Goal: Task Accomplishment & Management: Manage account settings

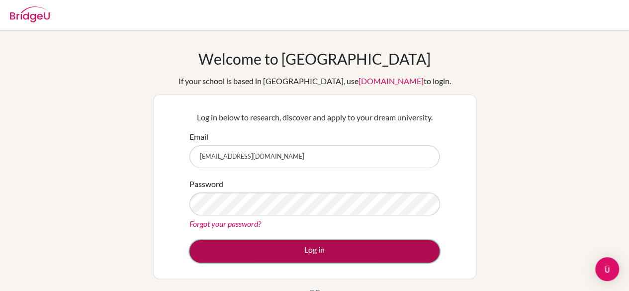
click at [263, 243] on button "Log in" at bounding box center [314, 251] width 250 height 23
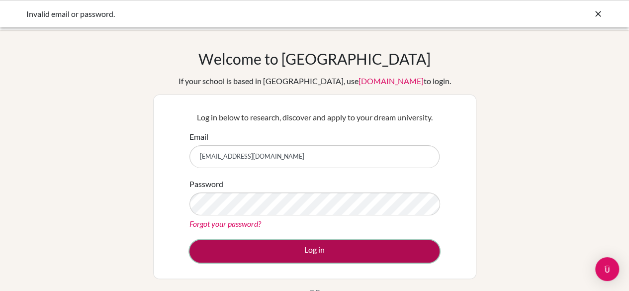
click at [279, 248] on button "Log in" at bounding box center [314, 251] width 250 height 23
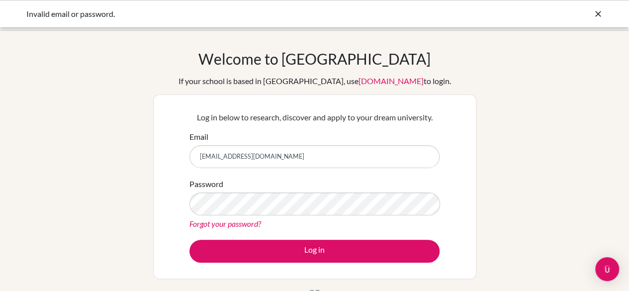
click at [291, 154] on input "[EMAIL_ADDRESS][DOMAIN_NAME]" at bounding box center [314, 156] width 250 height 23
type input "c"
type input "[EMAIL_ADDRESS][DOMAIN_NAME]"
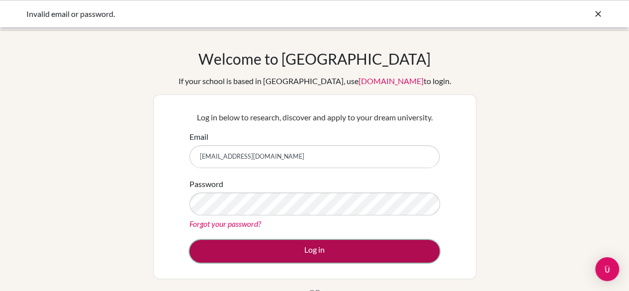
click at [268, 247] on button "Log in" at bounding box center [314, 251] width 250 height 23
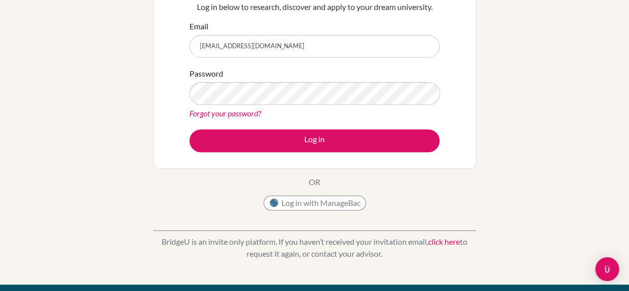
scroll to position [111, 0]
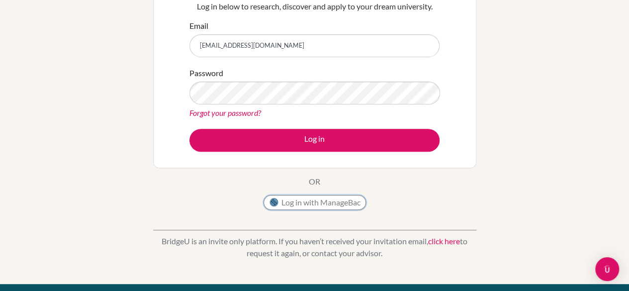
click at [308, 200] on button "Log in with ManageBac" at bounding box center [314, 202] width 102 height 15
click at [316, 198] on button "Log in with ManageBac" at bounding box center [314, 202] width 102 height 15
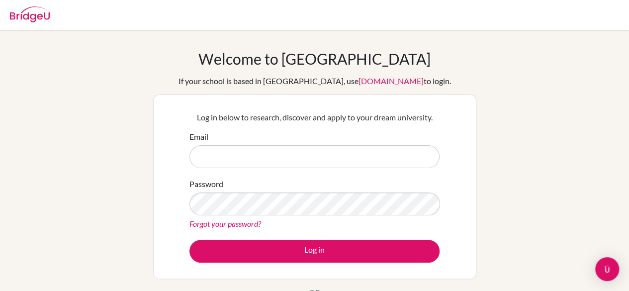
click at [240, 141] on div "Email" at bounding box center [314, 149] width 250 height 37
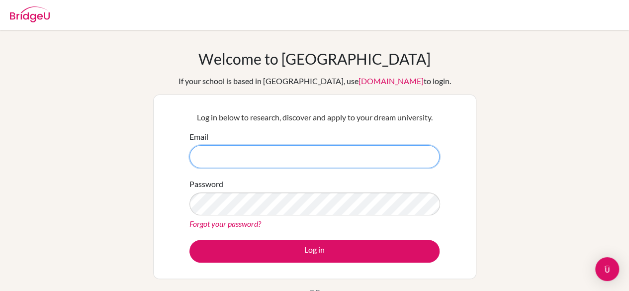
click at [238, 146] on input "Email" at bounding box center [314, 156] width 250 height 23
drag, startPoint x: 259, startPoint y: 158, endPoint x: 305, endPoint y: 152, distance: 46.0
click at [305, 152] on input "[EMAIL_ADDRESS][DOMAIN_NAME]" at bounding box center [314, 156] width 250 height 23
type input "c"
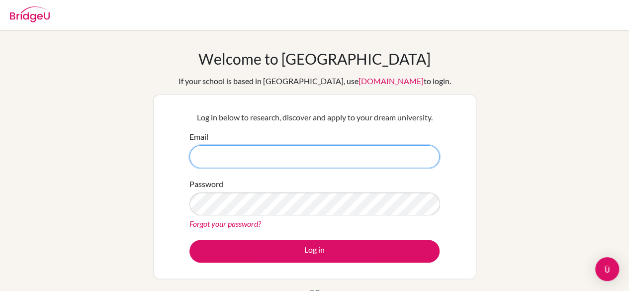
click at [305, 153] on input "Email" at bounding box center [314, 156] width 250 height 23
type input "[EMAIL_ADDRESS][DOMAIN_NAME]"
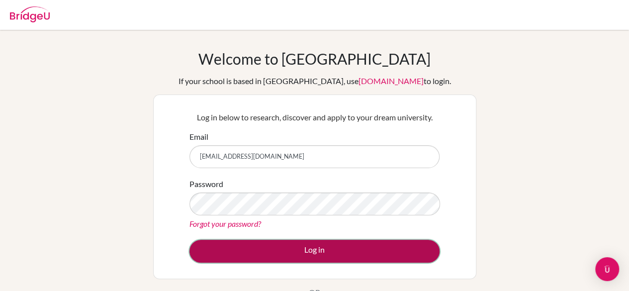
click at [262, 247] on button "Log in" at bounding box center [314, 251] width 250 height 23
